Goal: Task Accomplishment & Management: Use online tool/utility

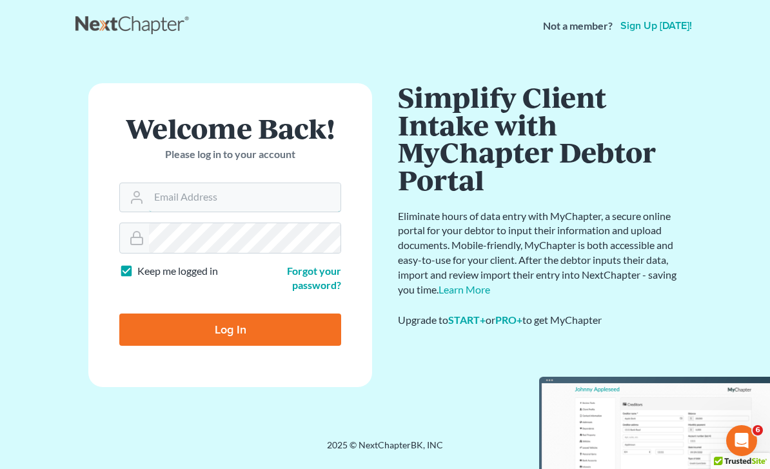
type input "adrienneh@ohattorneys.com"
click at [230, 328] on input "Log In" at bounding box center [230, 329] width 222 height 32
type input "Thinking..."
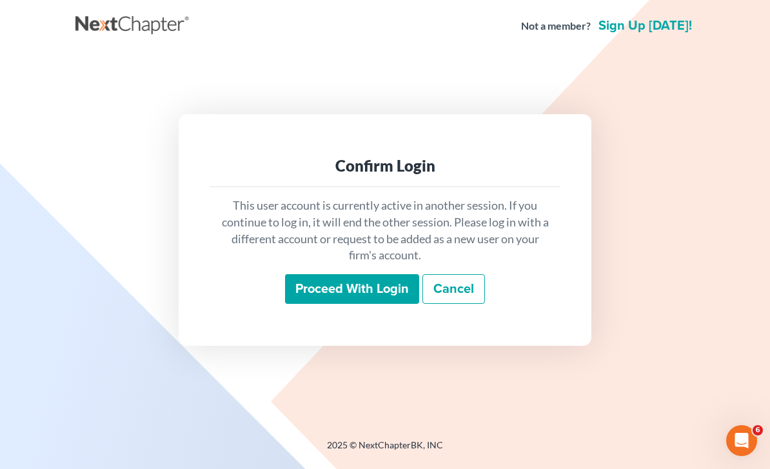
click at [396, 304] on input "Proceed with login" at bounding box center [352, 289] width 134 height 30
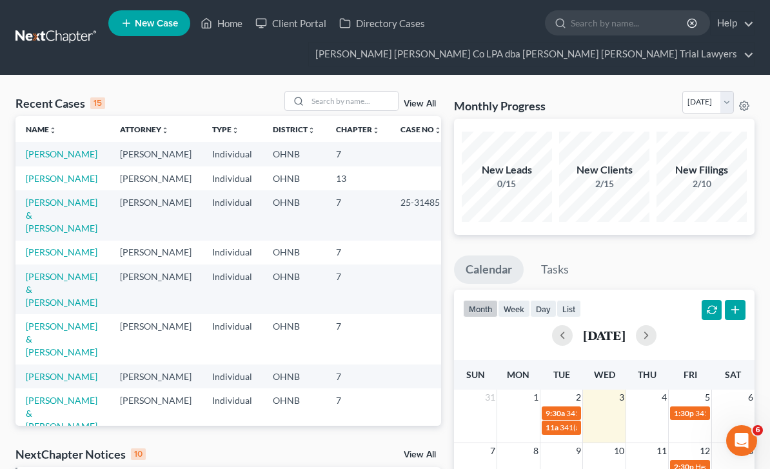
click at [66, 189] on td "[PERSON_NAME]" at bounding box center [62, 178] width 94 height 24
click at [48, 184] on link "[PERSON_NAME]" at bounding box center [62, 178] width 72 height 11
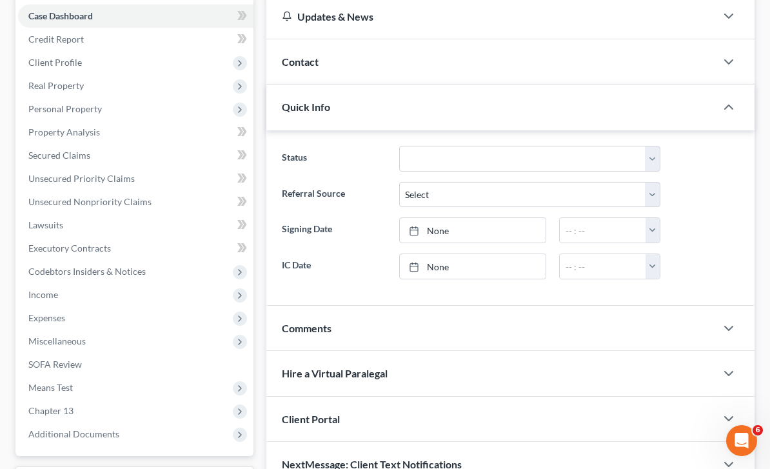
scroll to position [113, 0]
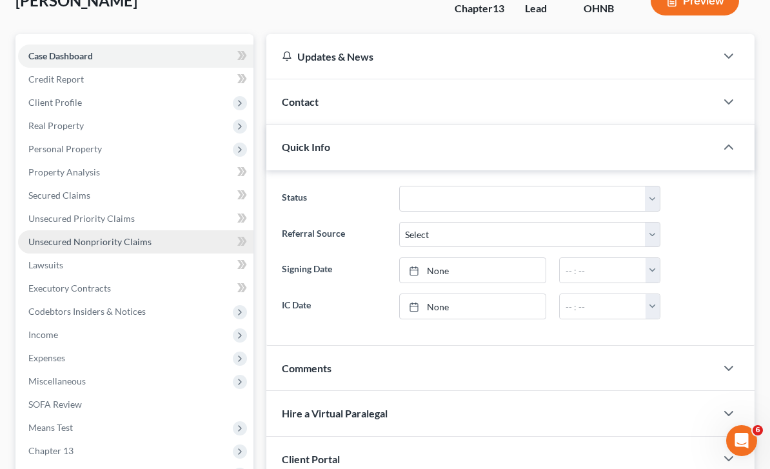
click at [145, 239] on span "Unsecured Nonpriority Claims" at bounding box center [89, 241] width 123 height 11
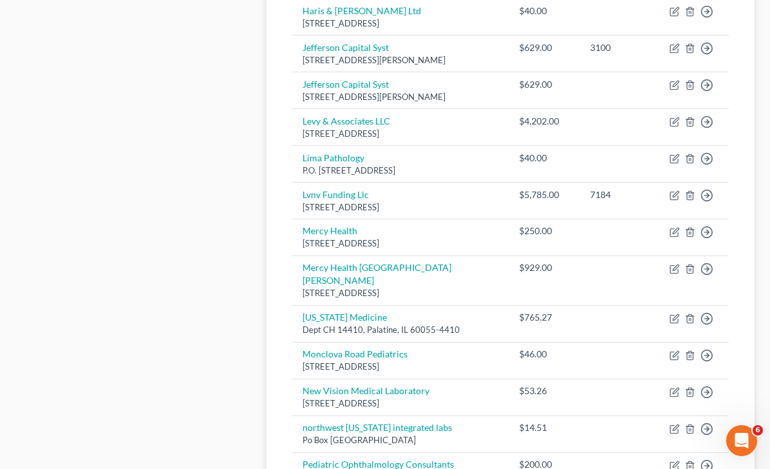
scroll to position [1050, 0]
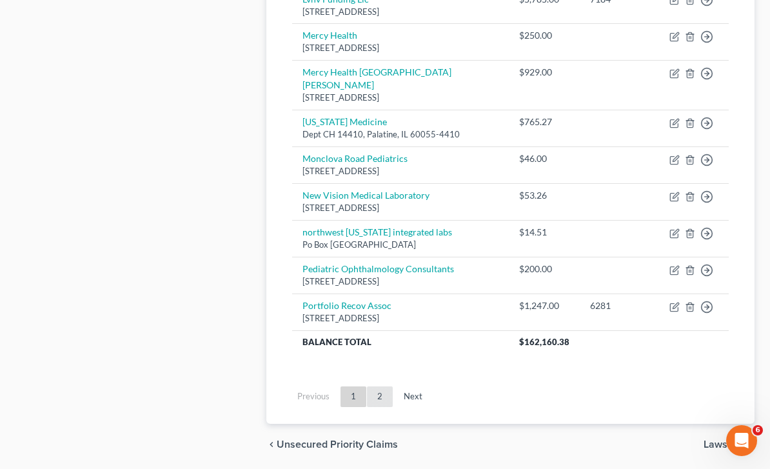
click at [384, 403] on link "2" at bounding box center [380, 396] width 26 height 21
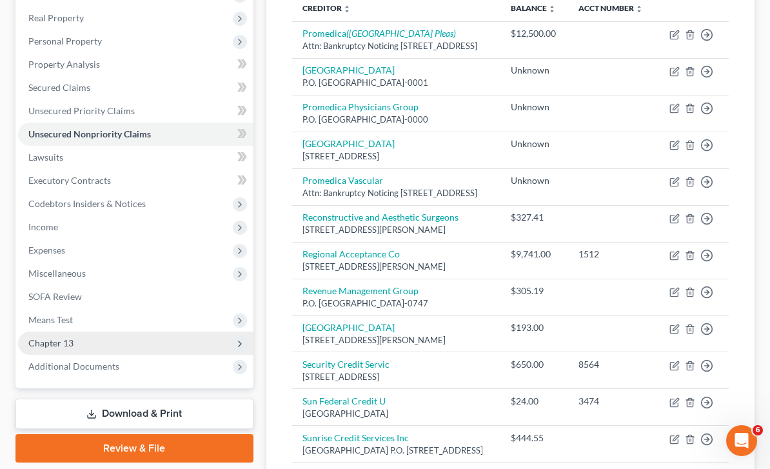
click at [102, 347] on span "Chapter 13" at bounding box center [135, 343] width 235 height 23
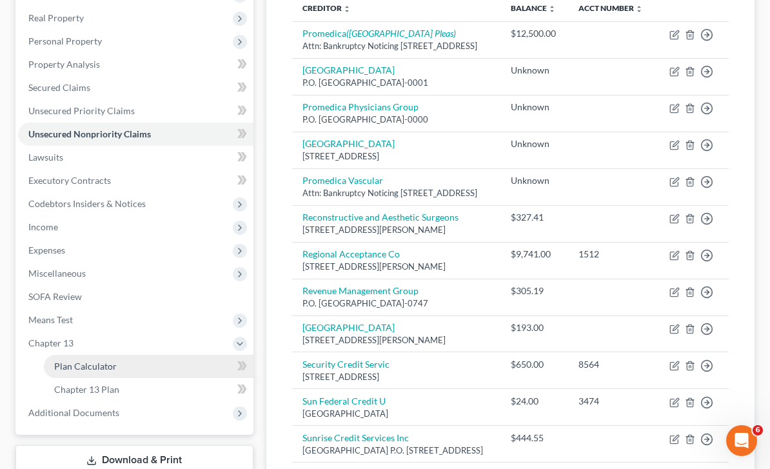
click at [124, 370] on link "Plan Calculator" at bounding box center [149, 366] width 210 height 23
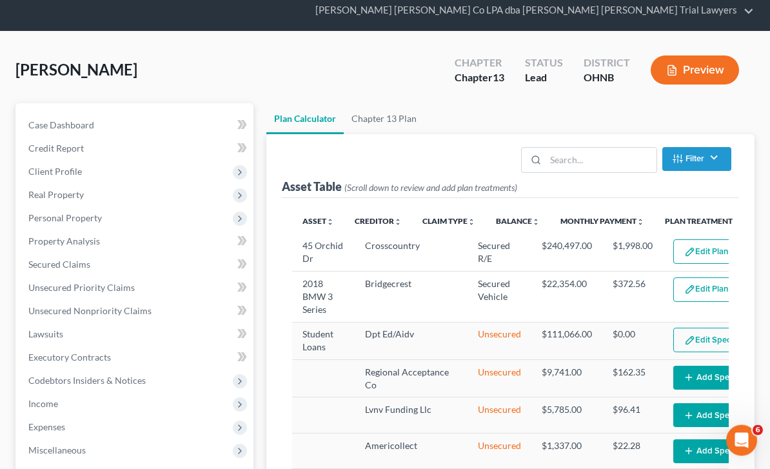
select select "59"
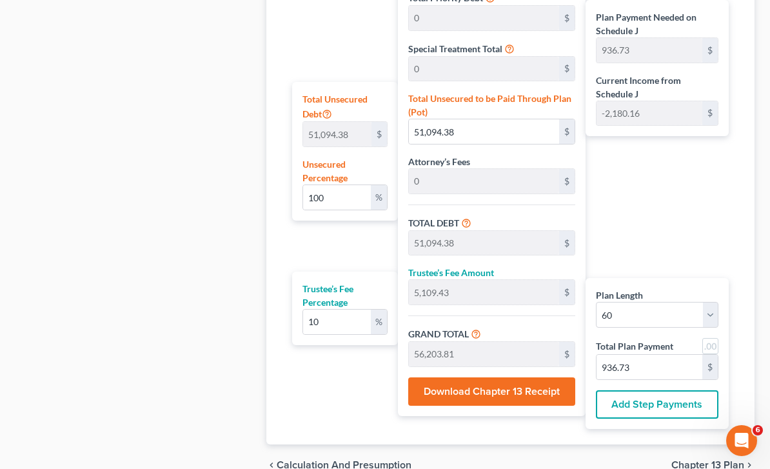
scroll to position [793, 0]
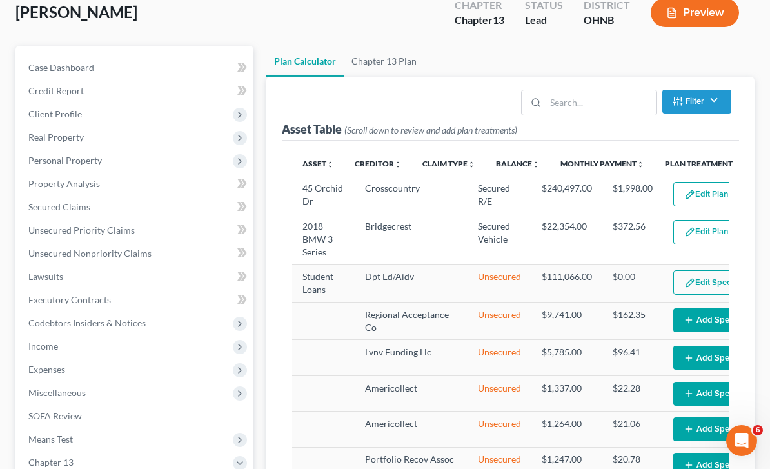
scroll to position [0, 0]
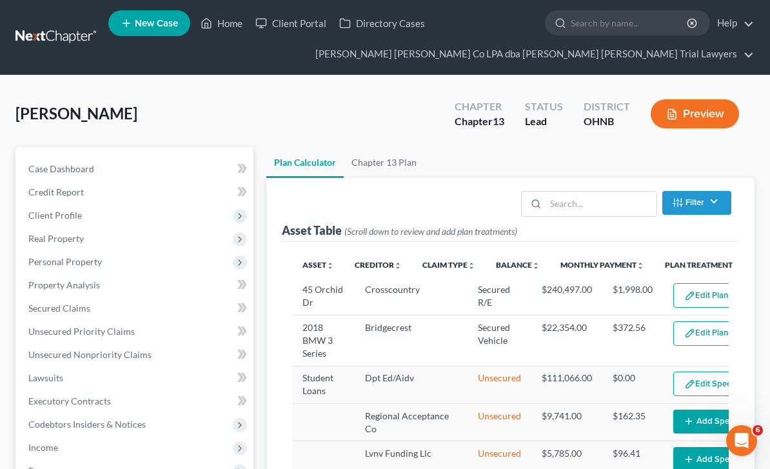
click at [156, 19] on span "New Case" at bounding box center [156, 24] width 43 height 10
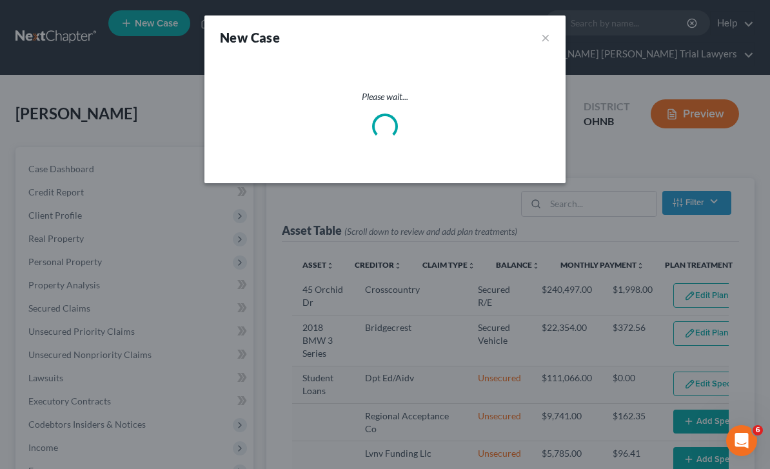
select select "61"
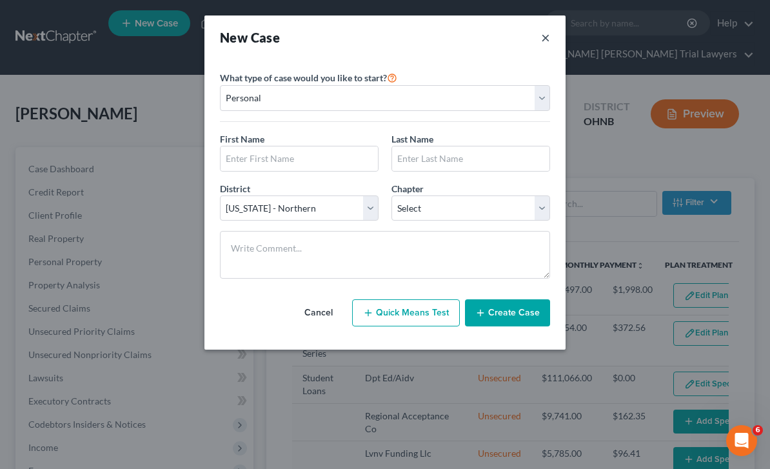
click at [549, 32] on button "×" at bounding box center [545, 37] width 9 height 18
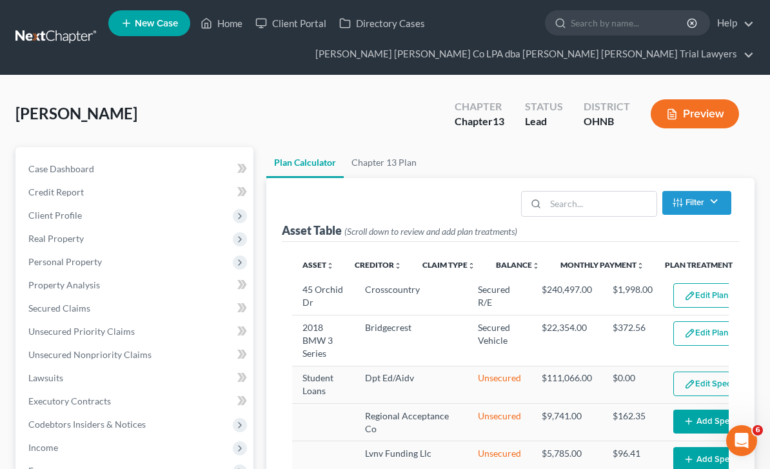
click at [362, 112] on div "[PERSON_NAME] Upgraded Chapter Chapter 13 Status [GEOGRAPHIC_DATA] [GEOGRAPHIC_…" at bounding box center [384, 119] width 739 height 56
click at [341, 95] on div "[PERSON_NAME] Upgraded Chapter Chapter 13 Status [GEOGRAPHIC_DATA] [GEOGRAPHIC_…" at bounding box center [384, 119] width 739 height 56
